Goal: Register for event/course

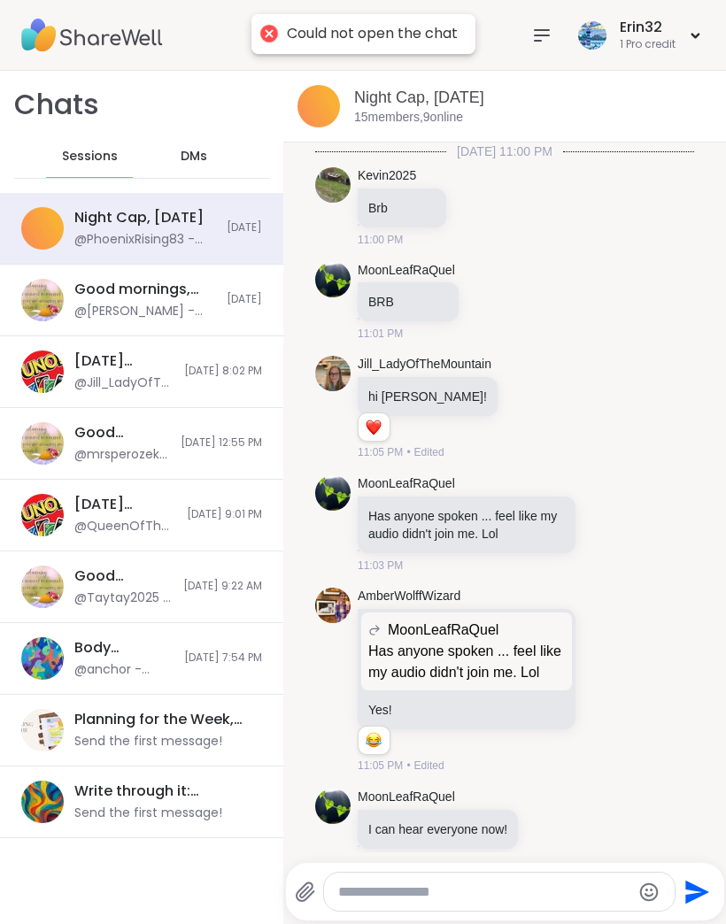
scroll to position [2951, 0]
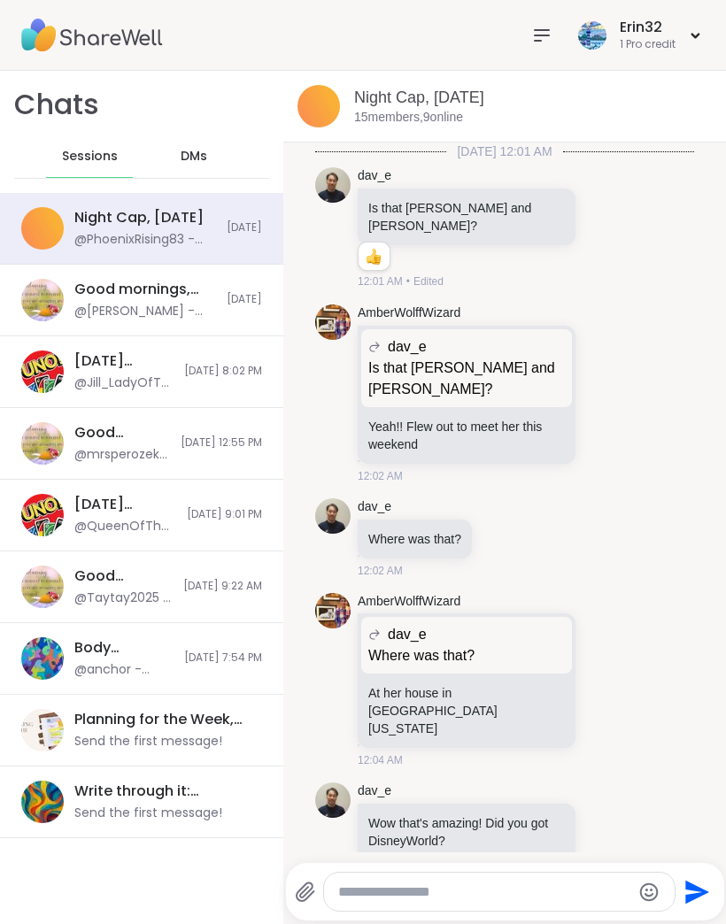
click at [535, 43] on icon at bounding box center [541, 35] width 21 height 21
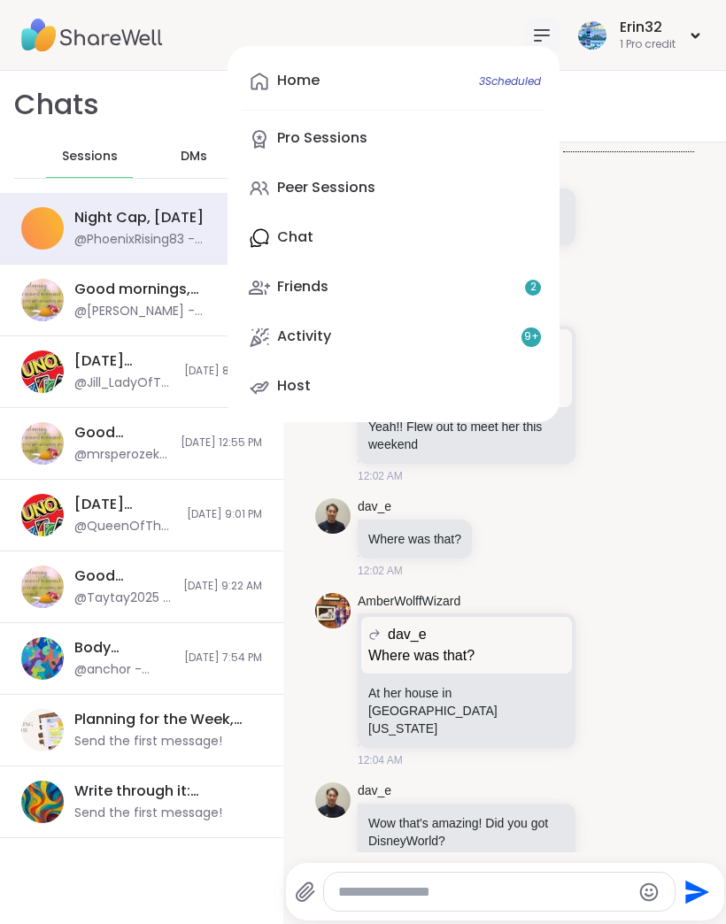
click at [485, 140] on link "Pro Sessions" at bounding box center [394, 139] width 304 height 43
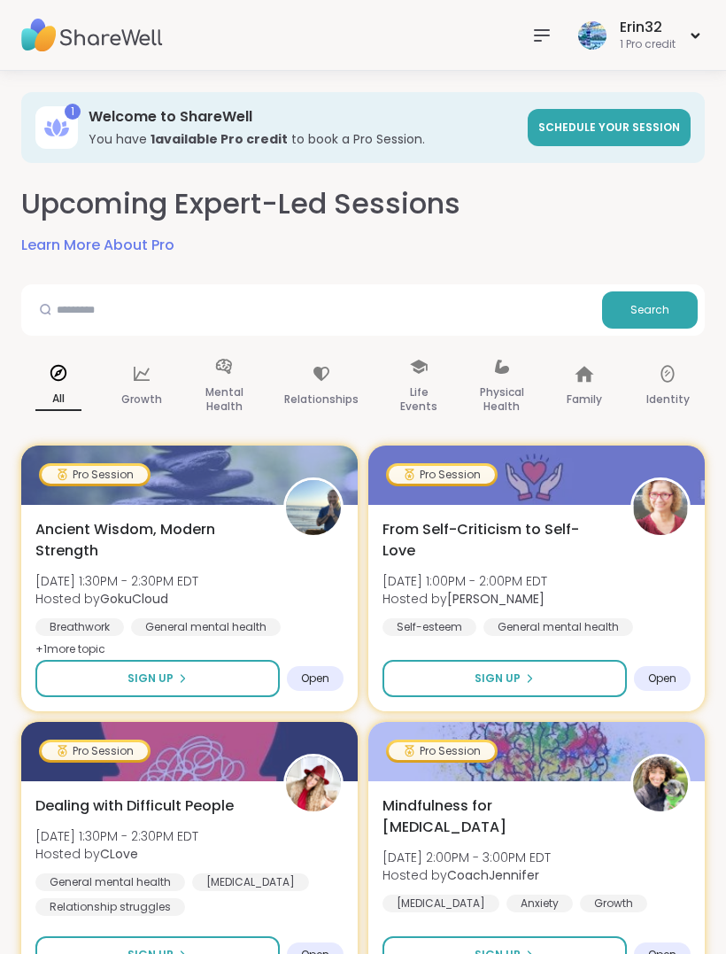
click at [535, 21] on div at bounding box center [541, 35] width 35 height 35
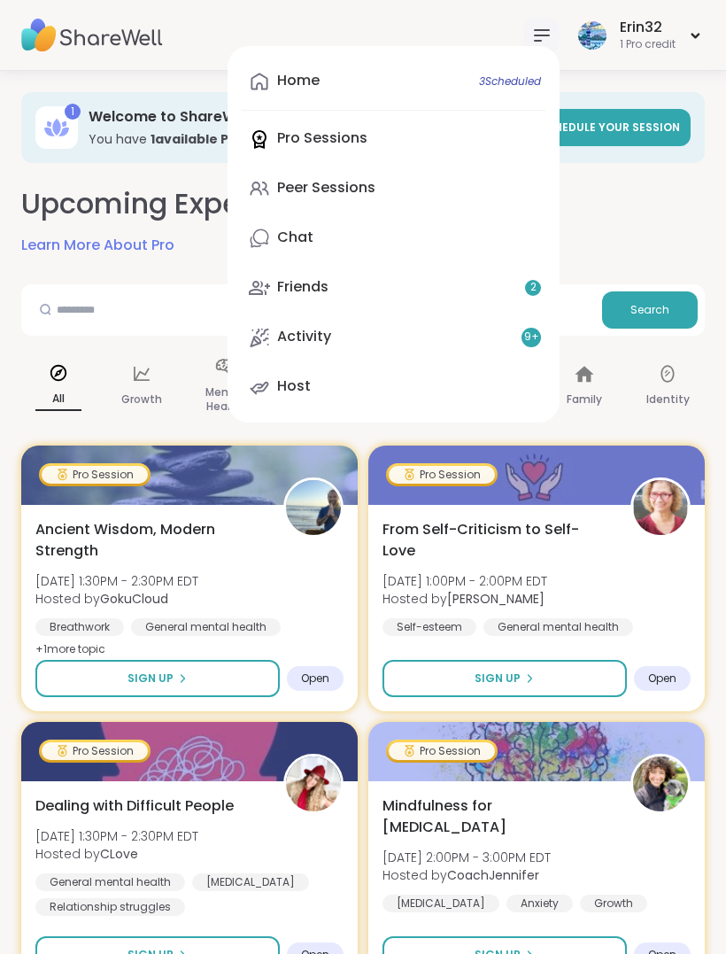
click at [457, 89] on link "Home 3 Scheduled" at bounding box center [394, 81] width 304 height 43
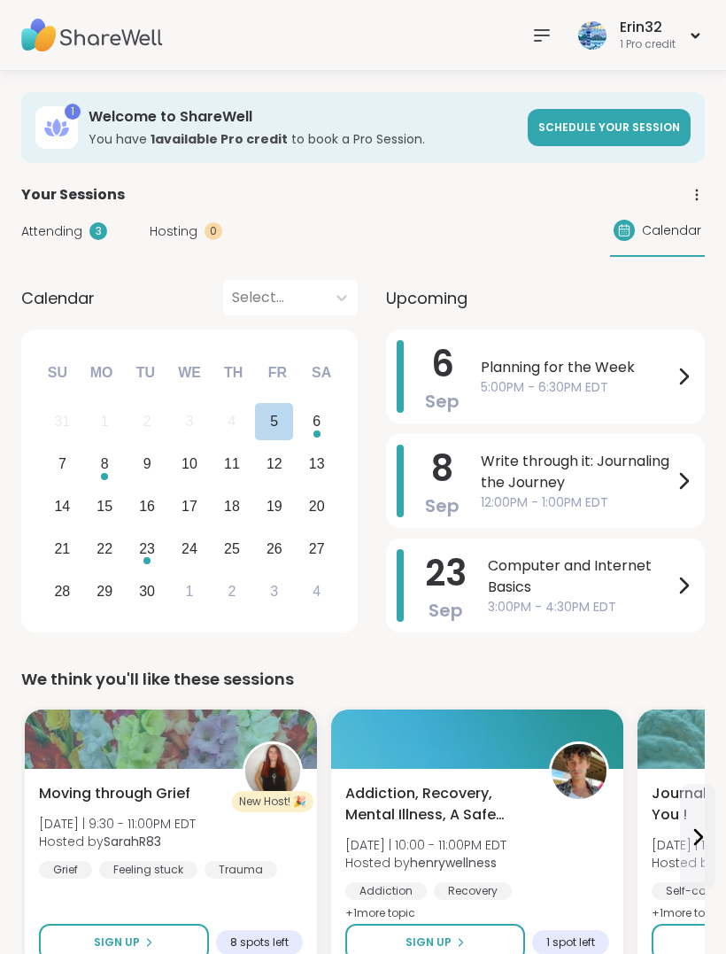
click at [275, 427] on div "5" at bounding box center [274, 421] width 8 height 24
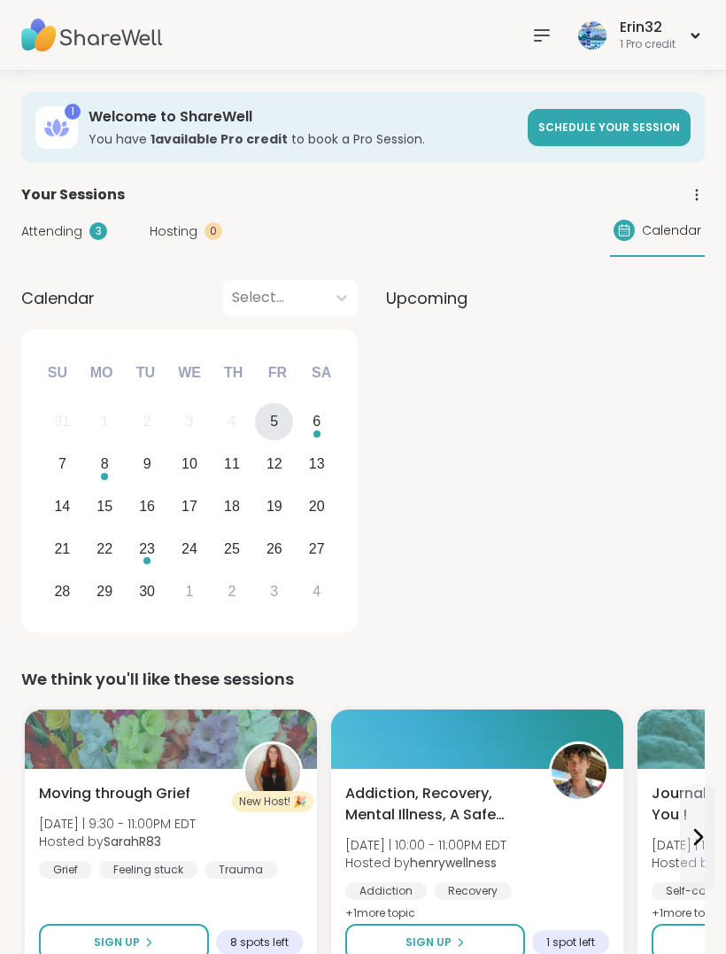
click at [321, 432] on div "6" at bounding box center [317, 422] width 38 height 38
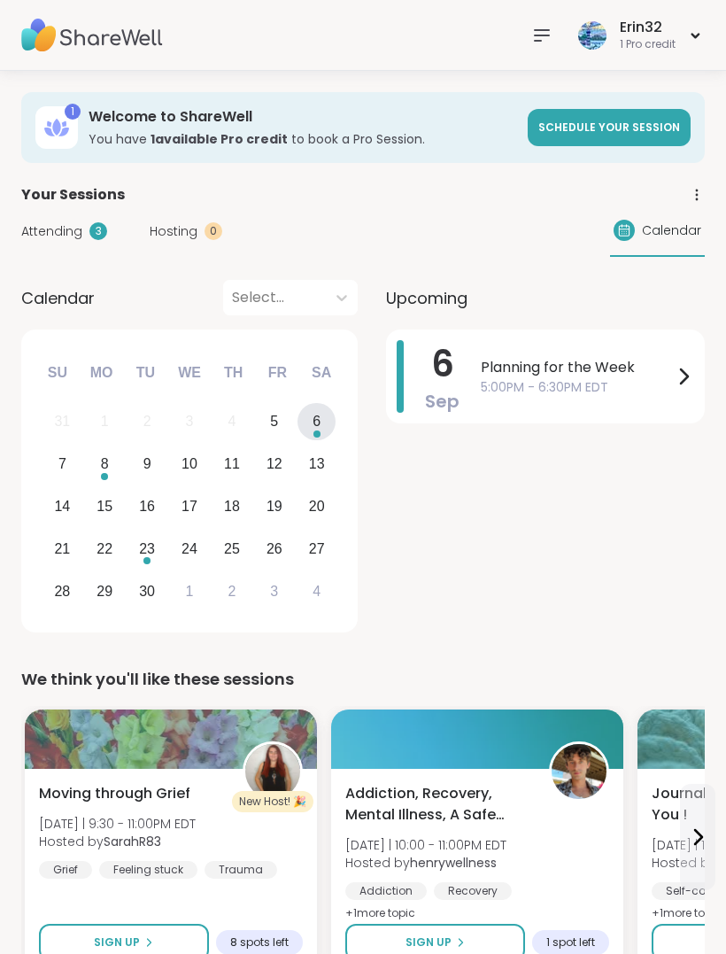
click at [539, 43] on icon at bounding box center [541, 35] width 21 height 21
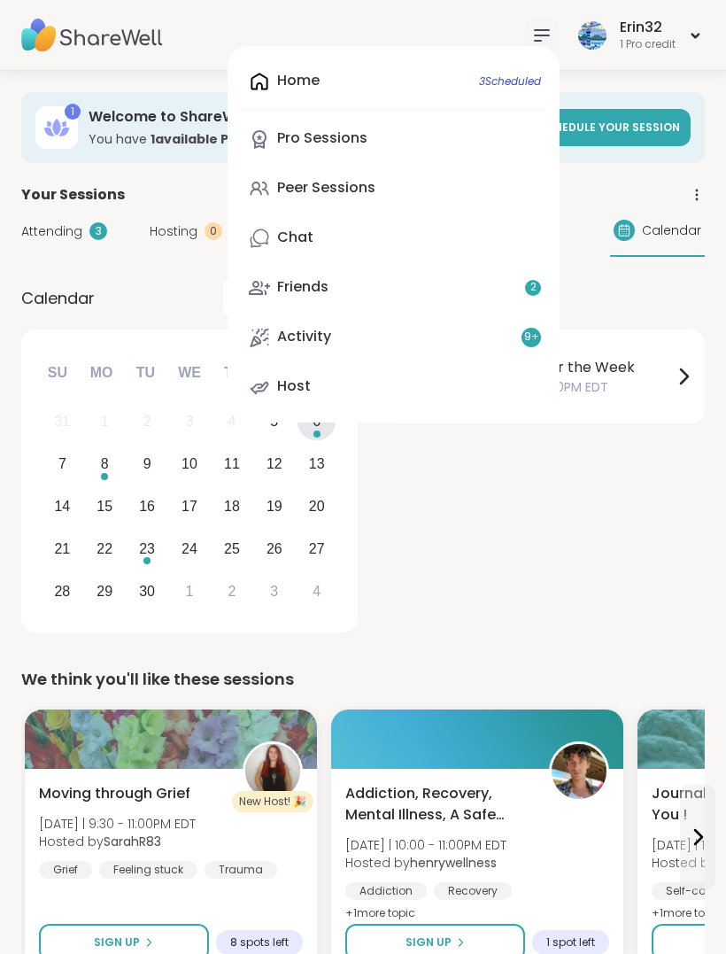
click at [523, 88] on div "Home 3 Scheduled Pro Sessions Peer Sessions Chat Friends 2 Activity 9 + Host" at bounding box center [394, 234] width 332 height 376
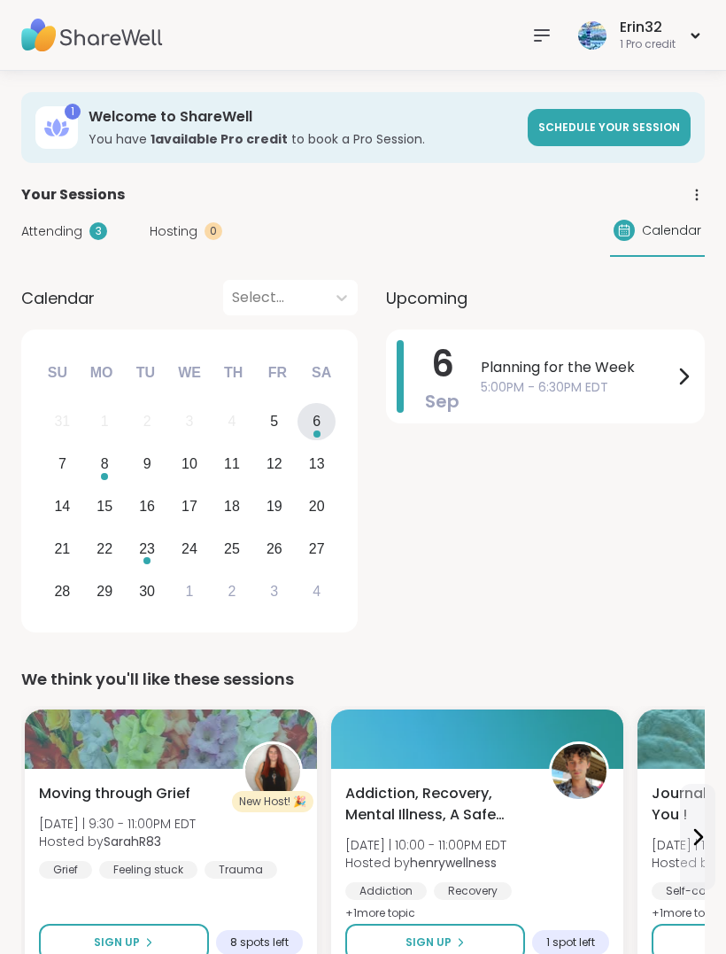
click at [614, 389] on span "5:00PM - 6:30PM EDT" at bounding box center [577, 387] width 192 height 19
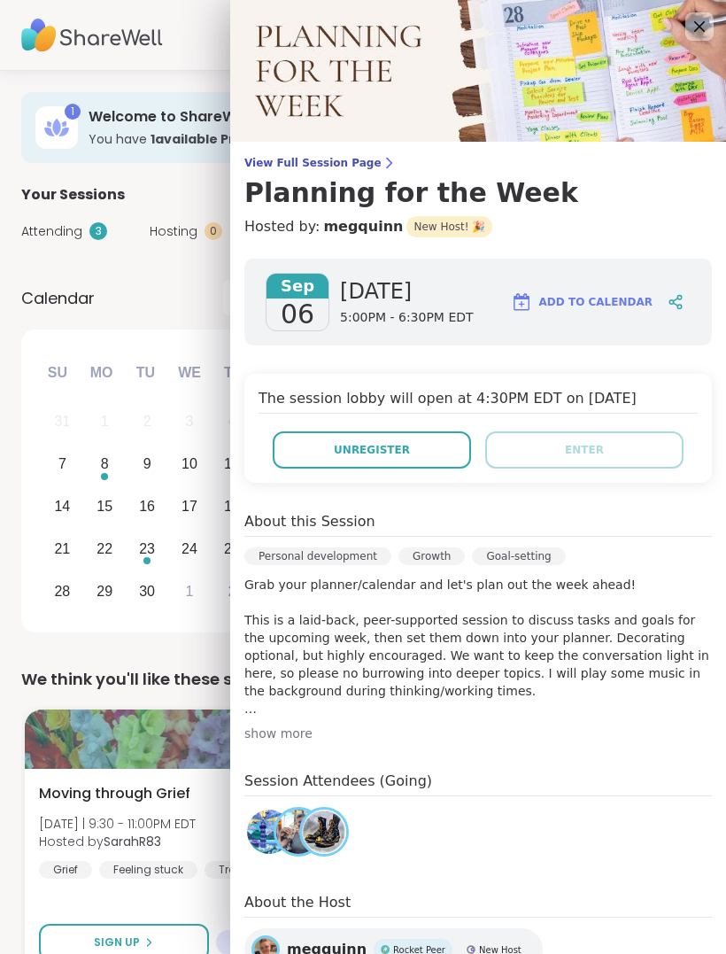
click at [697, 19] on icon at bounding box center [699, 26] width 21 height 21
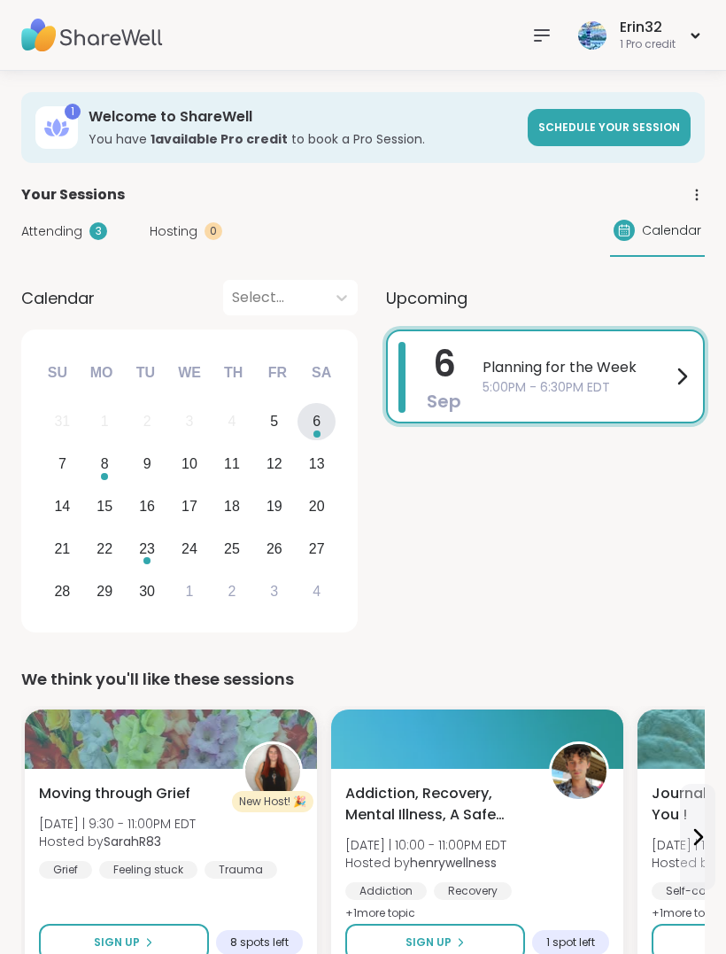
click at [634, 131] on span "Schedule your session" at bounding box center [609, 127] width 142 height 15
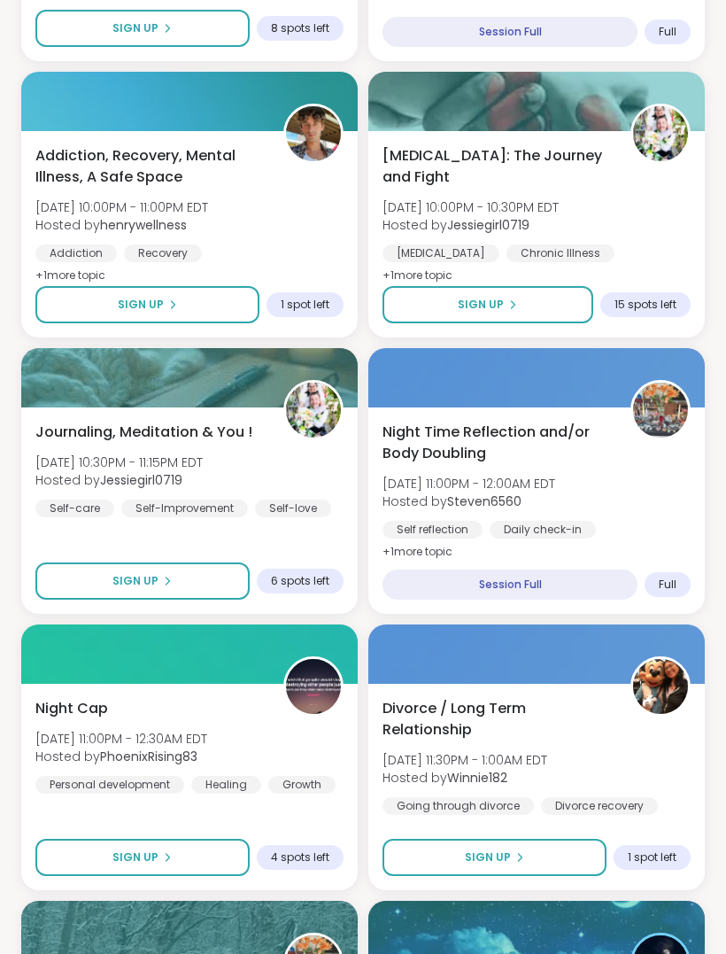
scroll to position [1730, 0]
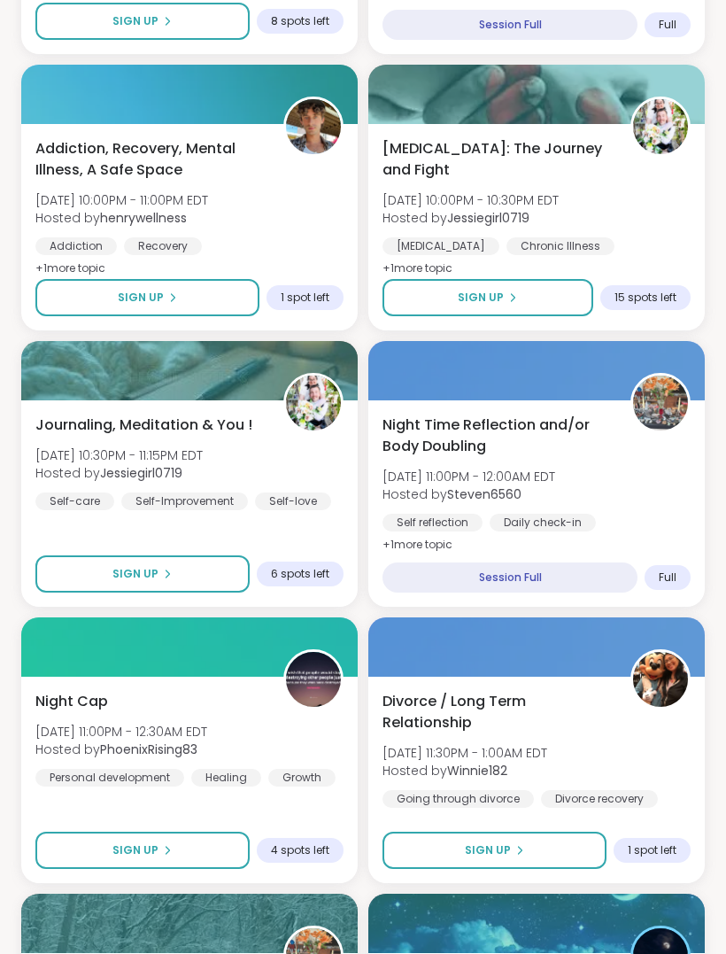
click at [229, 576] on button "Sign Up" at bounding box center [142, 573] width 214 height 37
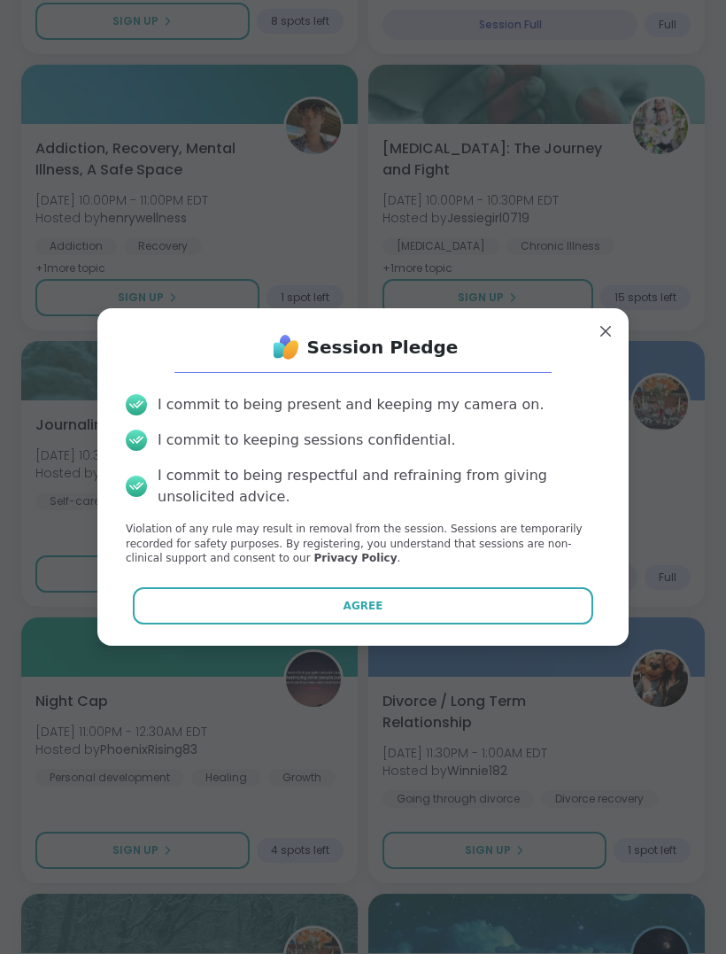
click at [455, 624] on button "Agree" at bounding box center [363, 605] width 461 height 37
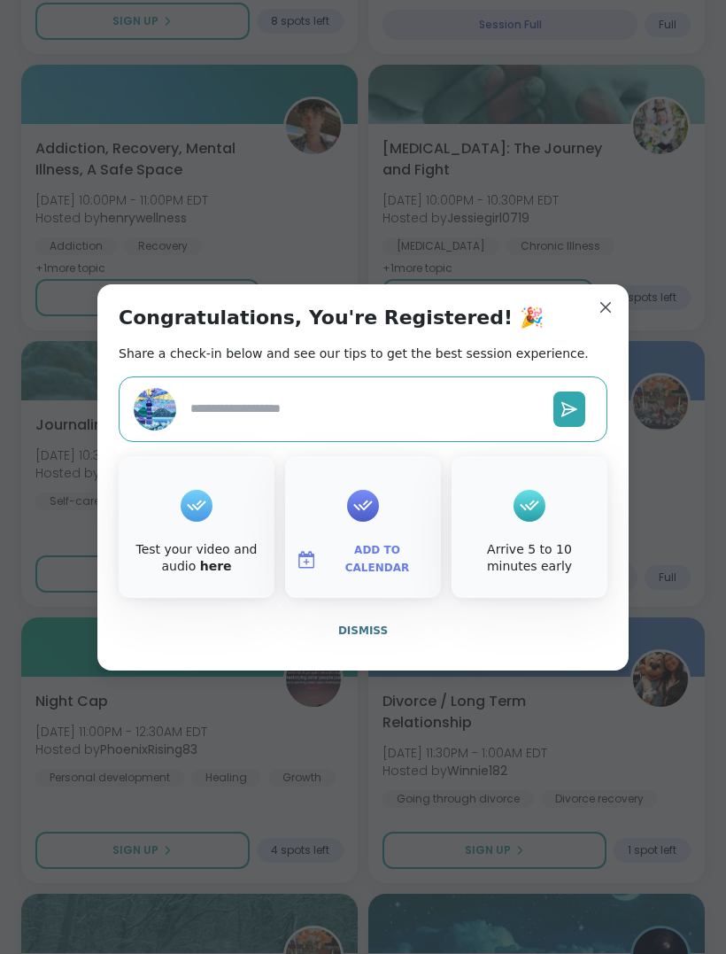
type textarea "*"
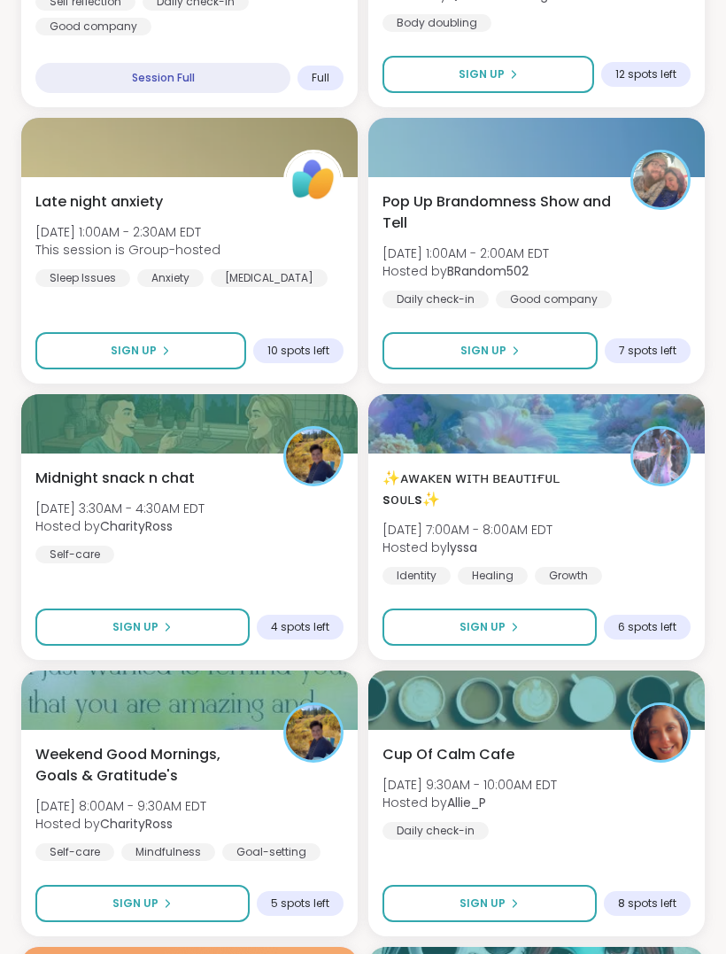
scroll to position [2782, 0]
click at [224, 620] on button "Sign Up" at bounding box center [142, 626] width 214 height 37
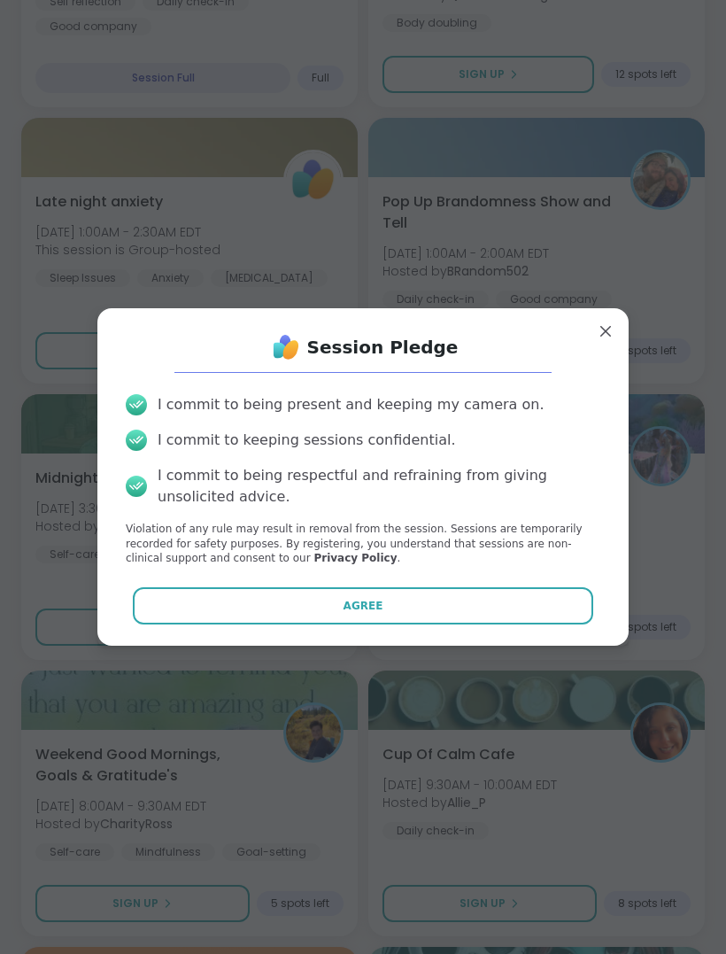
click at [453, 619] on button "Agree" at bounding box center [363, 605] width 461 height 37
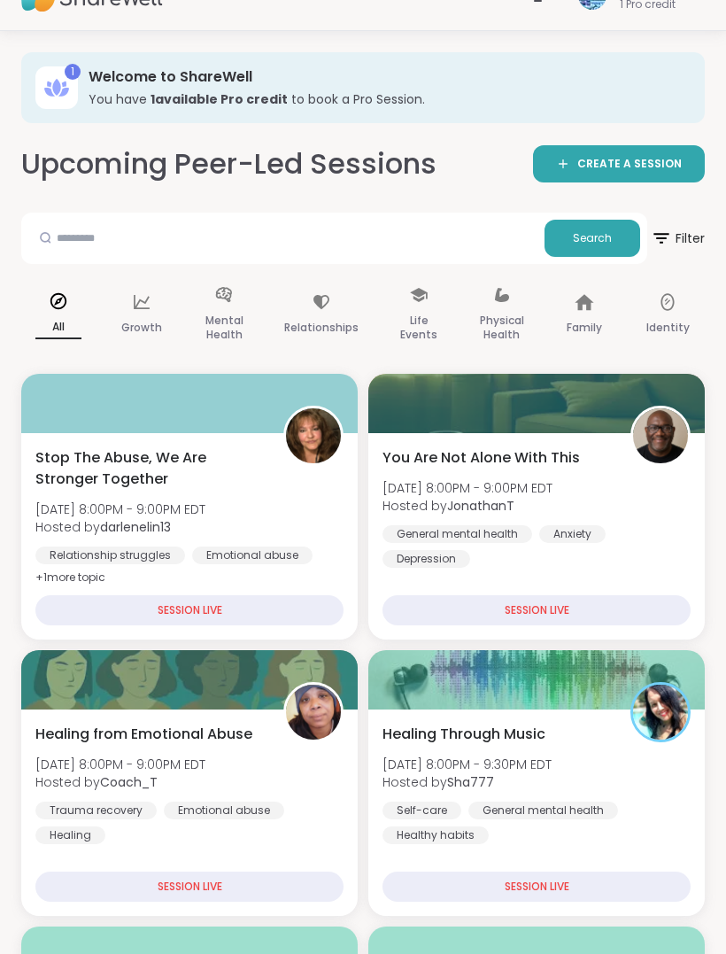
scroll to position [0, 0]
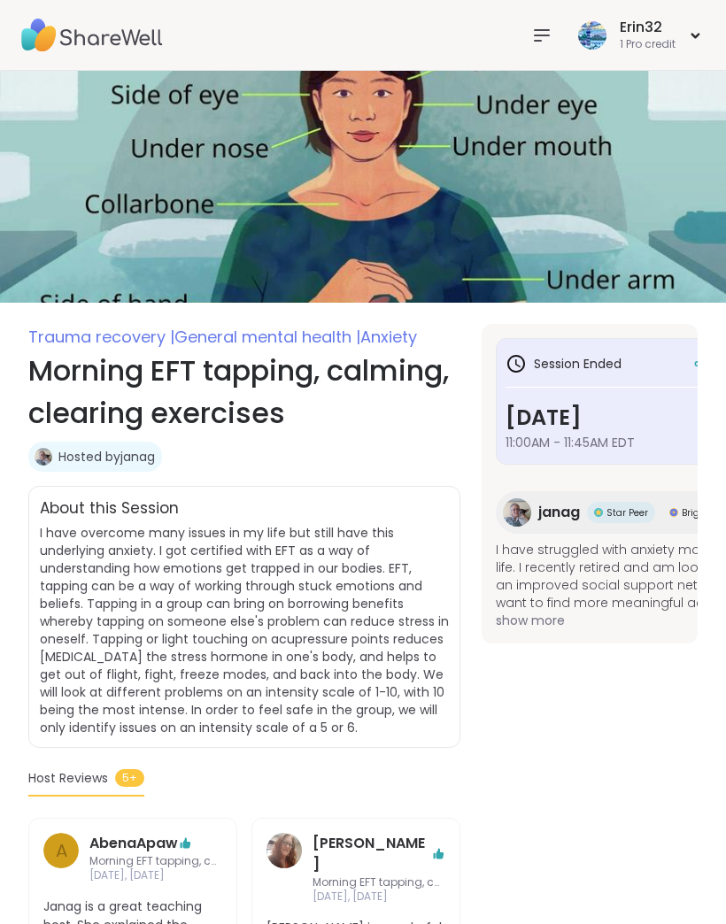
click at [699, 34] on icon at bounding box center [695, 36] width 6 height 4
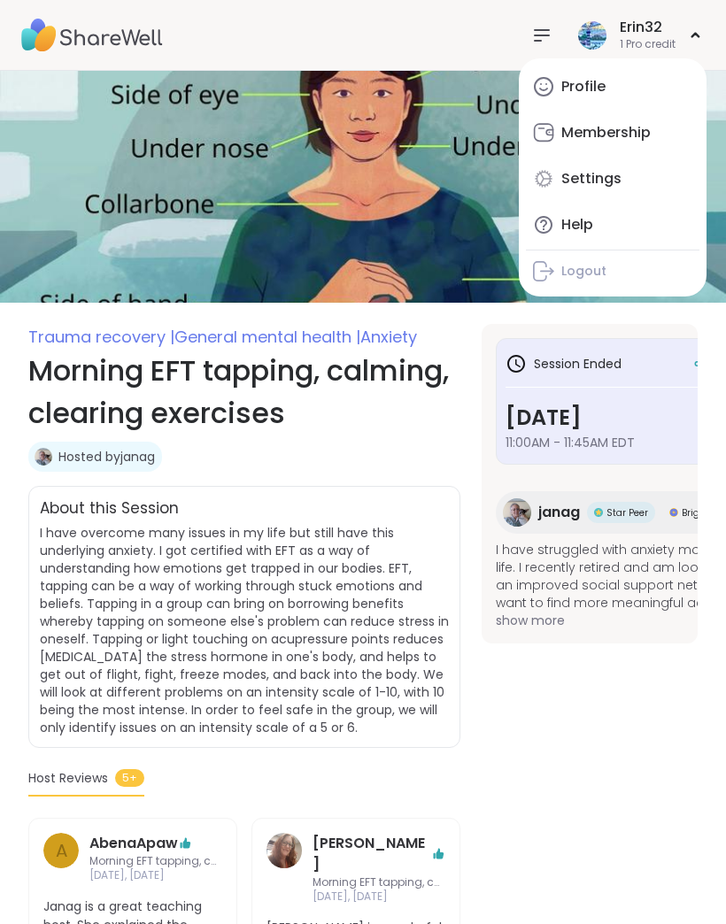
click at [633, 93] on link "Profile" at bounding box center [613, 87] width 174 height 43
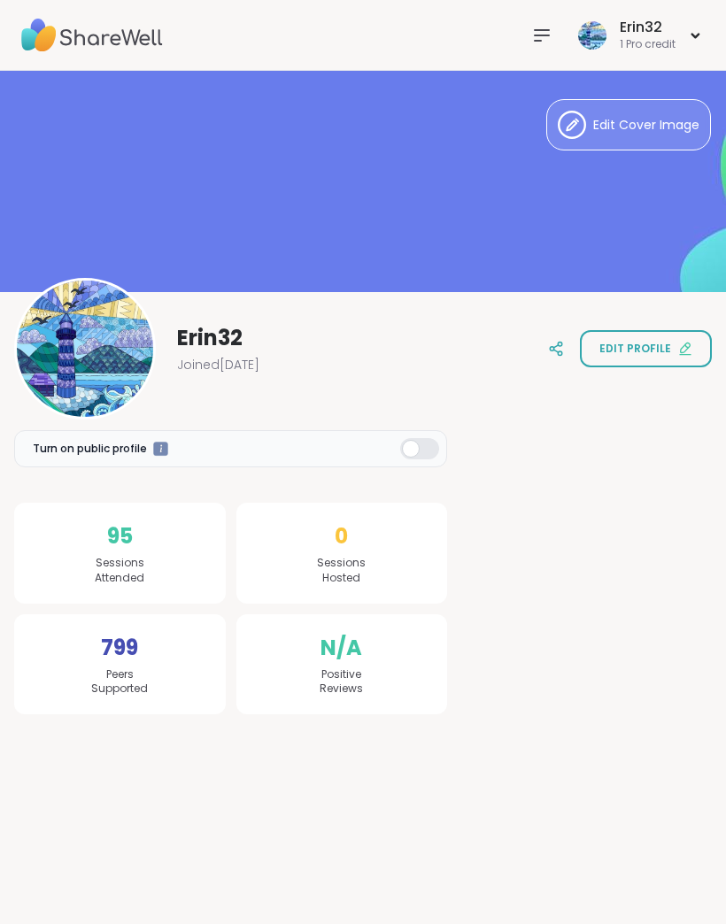
click at [534, 36] on icon at bounding box center [541, 35] width 21 height 21
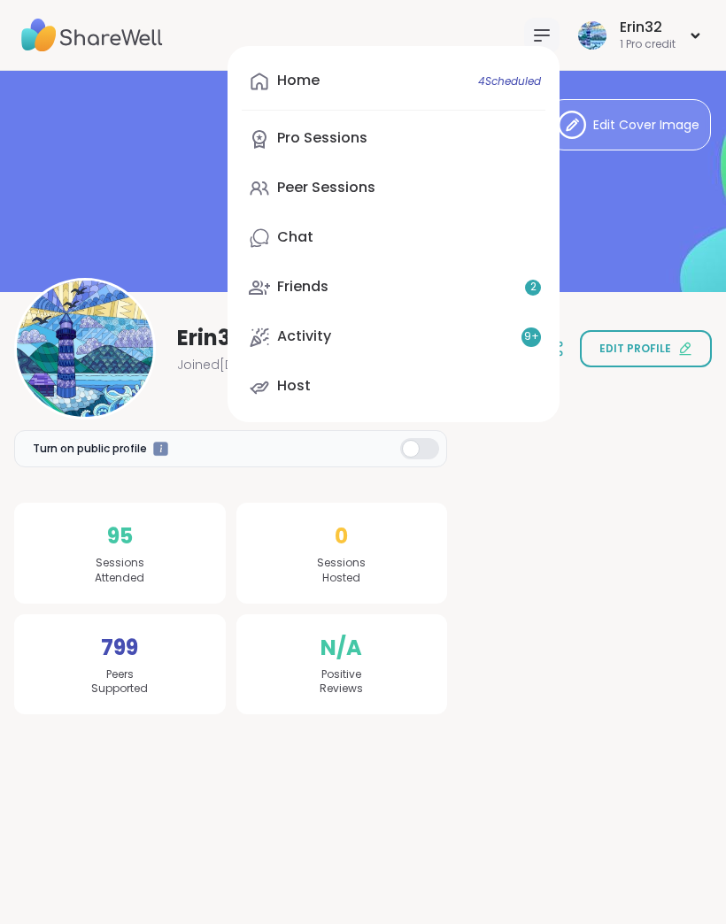
click at [459, 201] on link "Peer Sessions" at bounding box center [394, 188] width 304 height 43
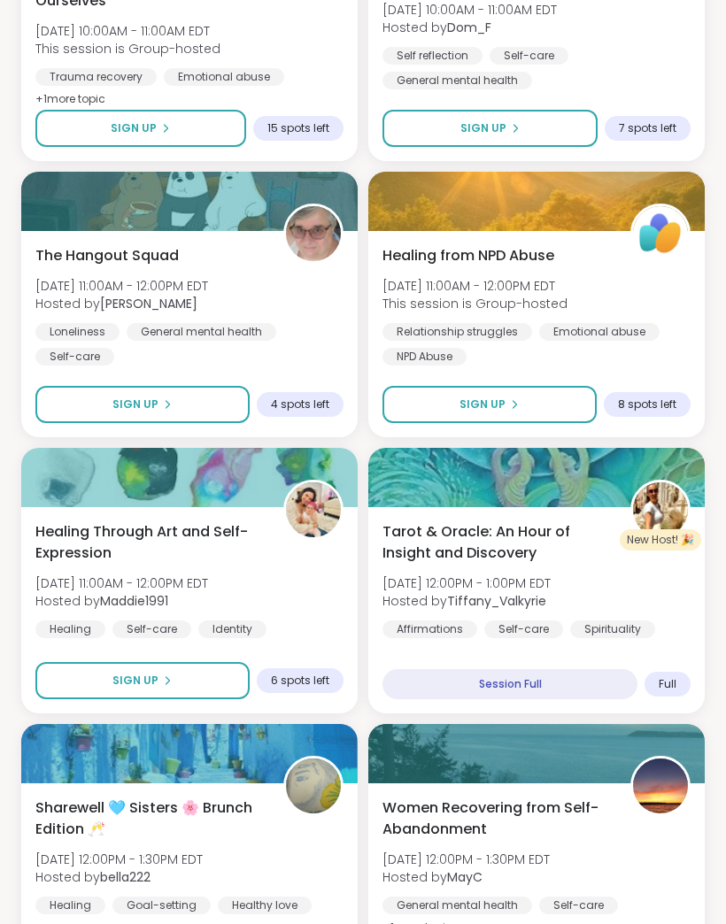
scroll to position [3827, 0]
